Goal: Find contact information: Find contact information

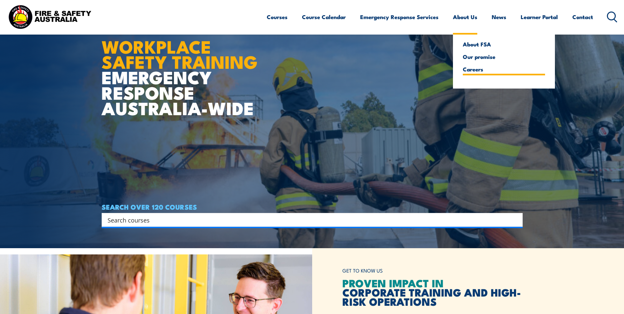
click at [475, 69] on link "Careers" at bounding box center [504, 69] width 82 height 6
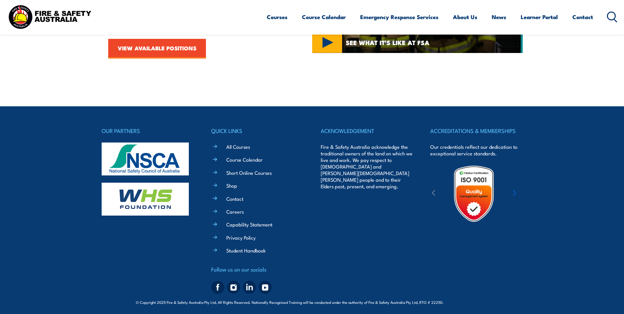
scroll to position [340, 0]
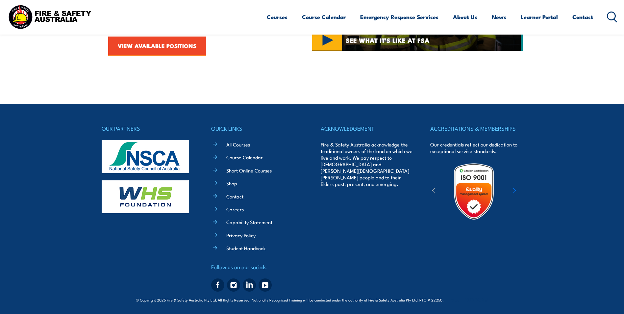
click at [236, 195] on link "Contact" at bounding box center [234, 196] width 17 height 7
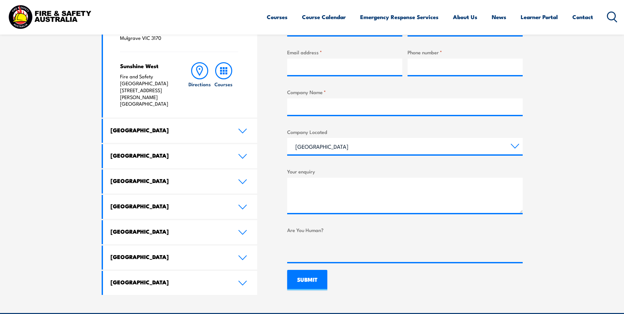
scroll to position [296, 0]
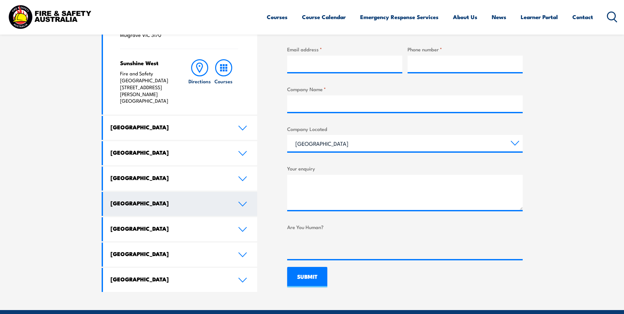
click at [247, 192] on link "[GEOGRAPHIC_DATA]" at bounding box center [180, 204] width 155 height 24
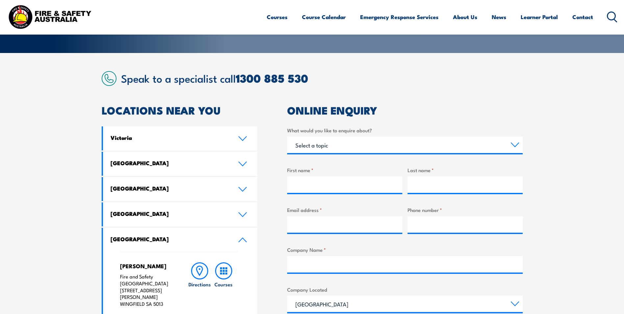
scroll to position [132, 0]
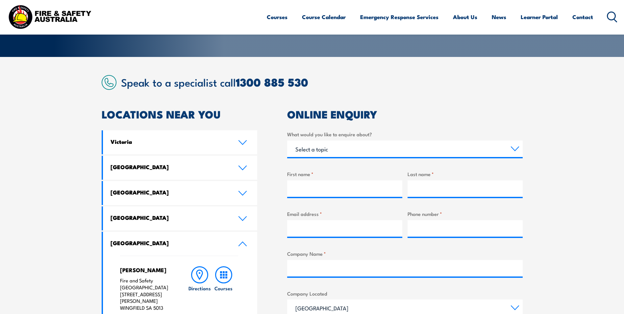
click at [58, 14] on img at bounding box center [50, 17] width 86 height 28
